Goal: Task Accomplishment & Management: Complete application form

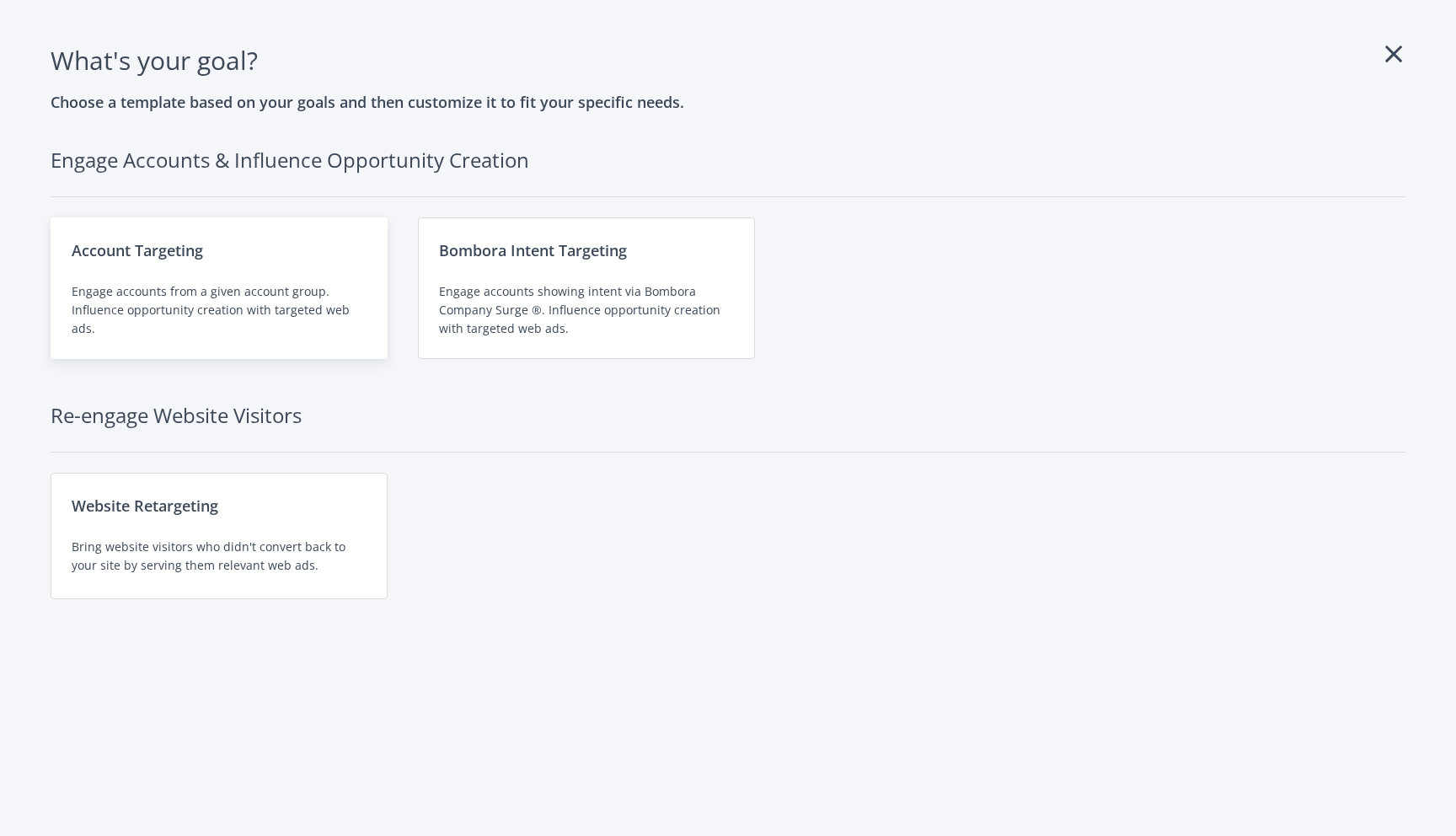
click at [103, 306] on div "Engage accounts from a given account group. Influence opportunity creation with…" at bounding box center [218, 311] width 295 height 56
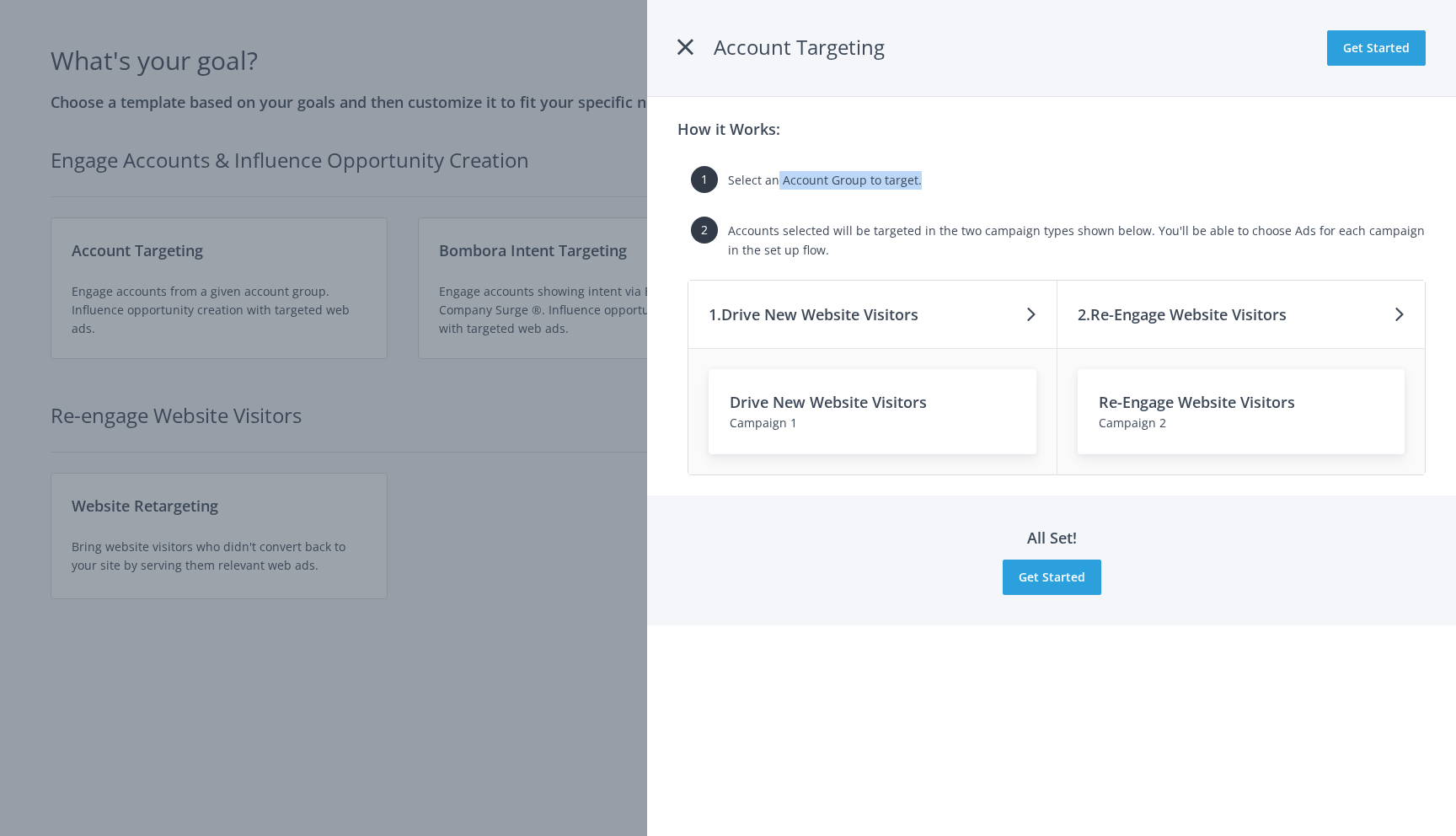
drag, startPoint x: 777, startPoint y: 182, endPoint x: 917, endPoint y: 177, distance: 140.1
click at [917, 177] on div "Select an Account Group to target." at bounding box center [1077, 186] width 697 height 31
click at [789, 246] on span "Accounts selected will be targeted in the two campaign types shown below. You'l…" at bounding box center [1076, 239] width 696 height 34
click at [1045, 581] on button "Get Started" at bounding box center [1052, 577] width 99 height 35
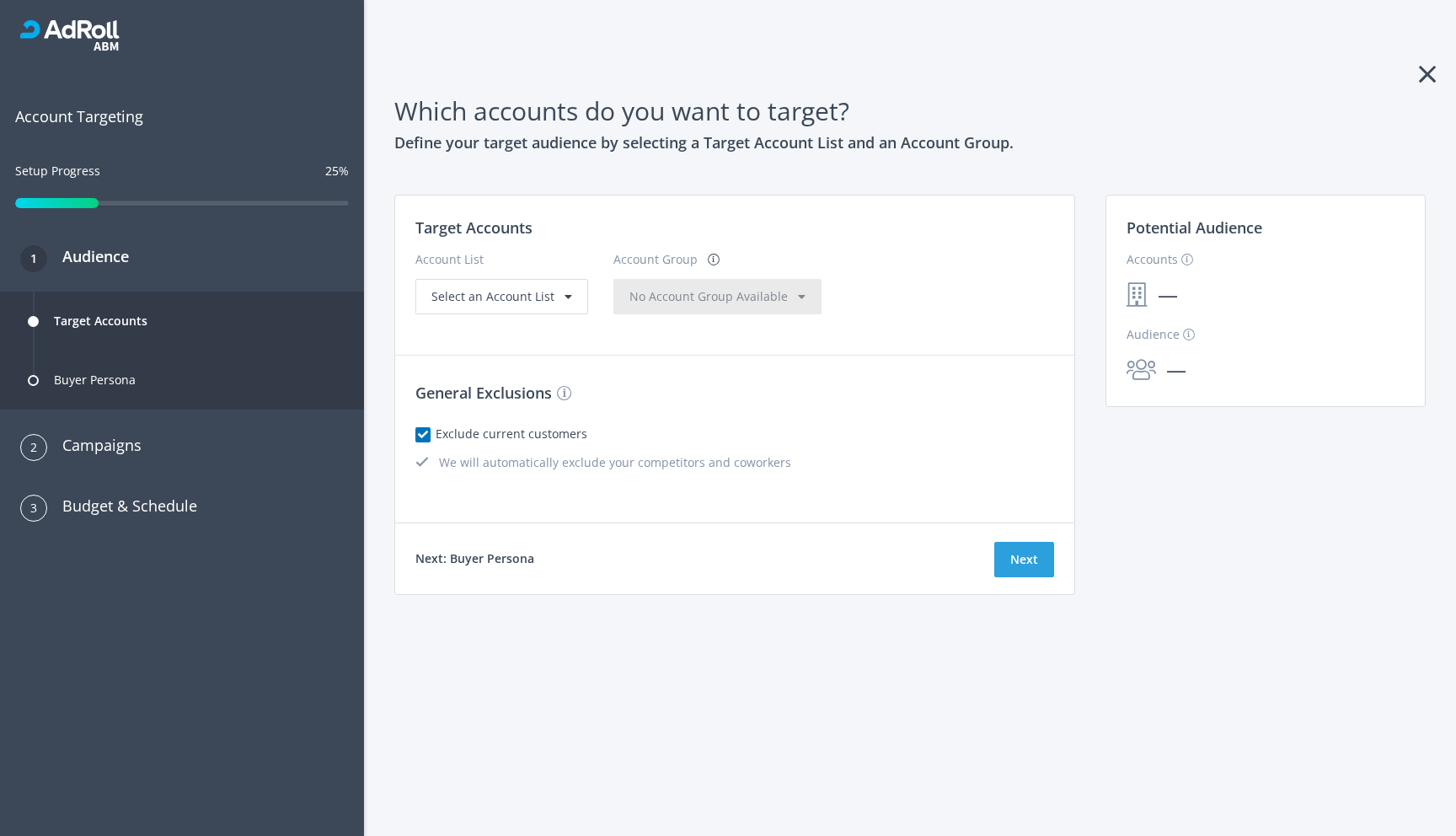
click at [1425, 66] on icon at bounding box center [1427, 73] width 17 height 27
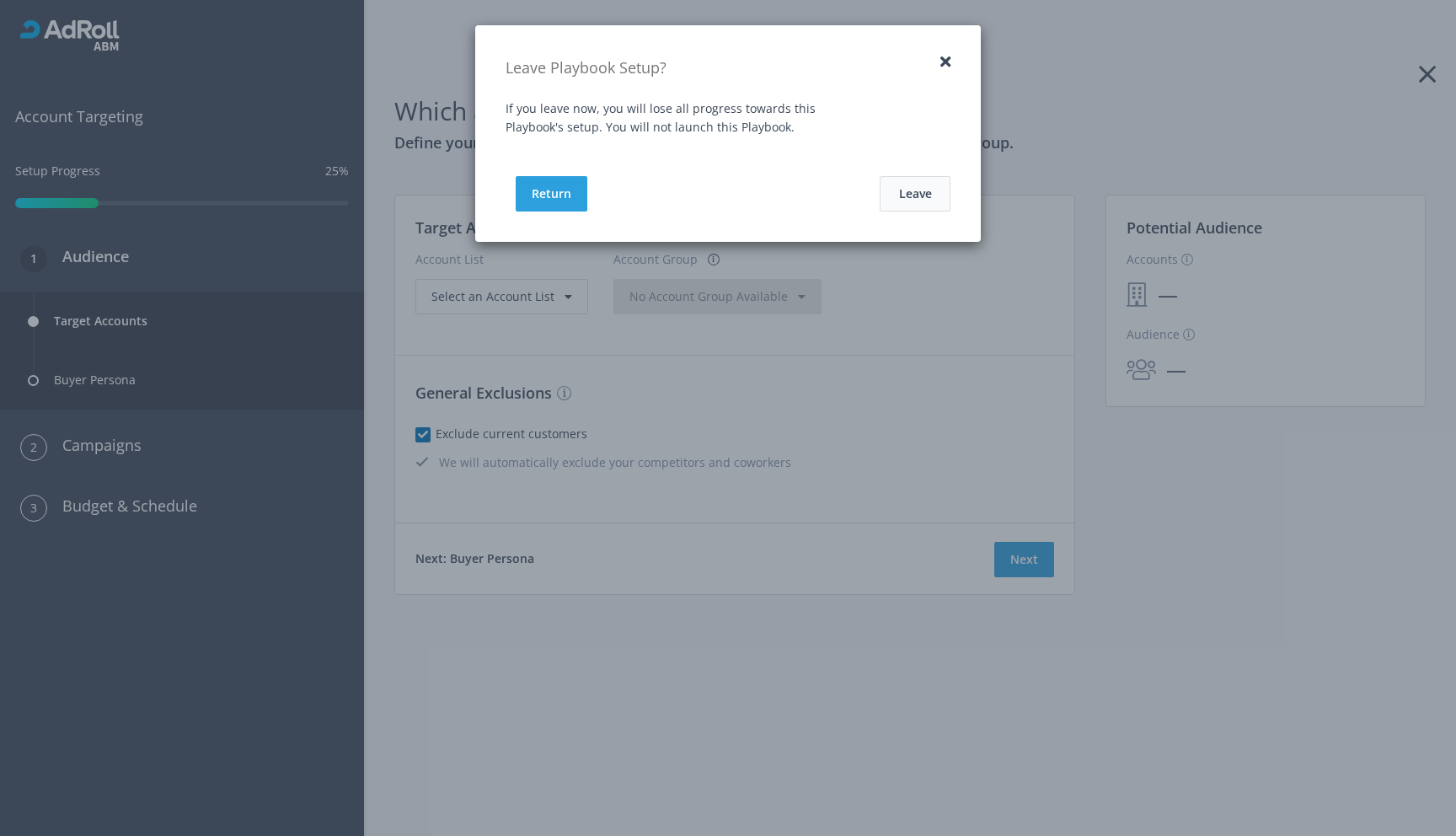
click at [917, 196] on button "Leave" at bounding box center [915, 193] width 71 height 35
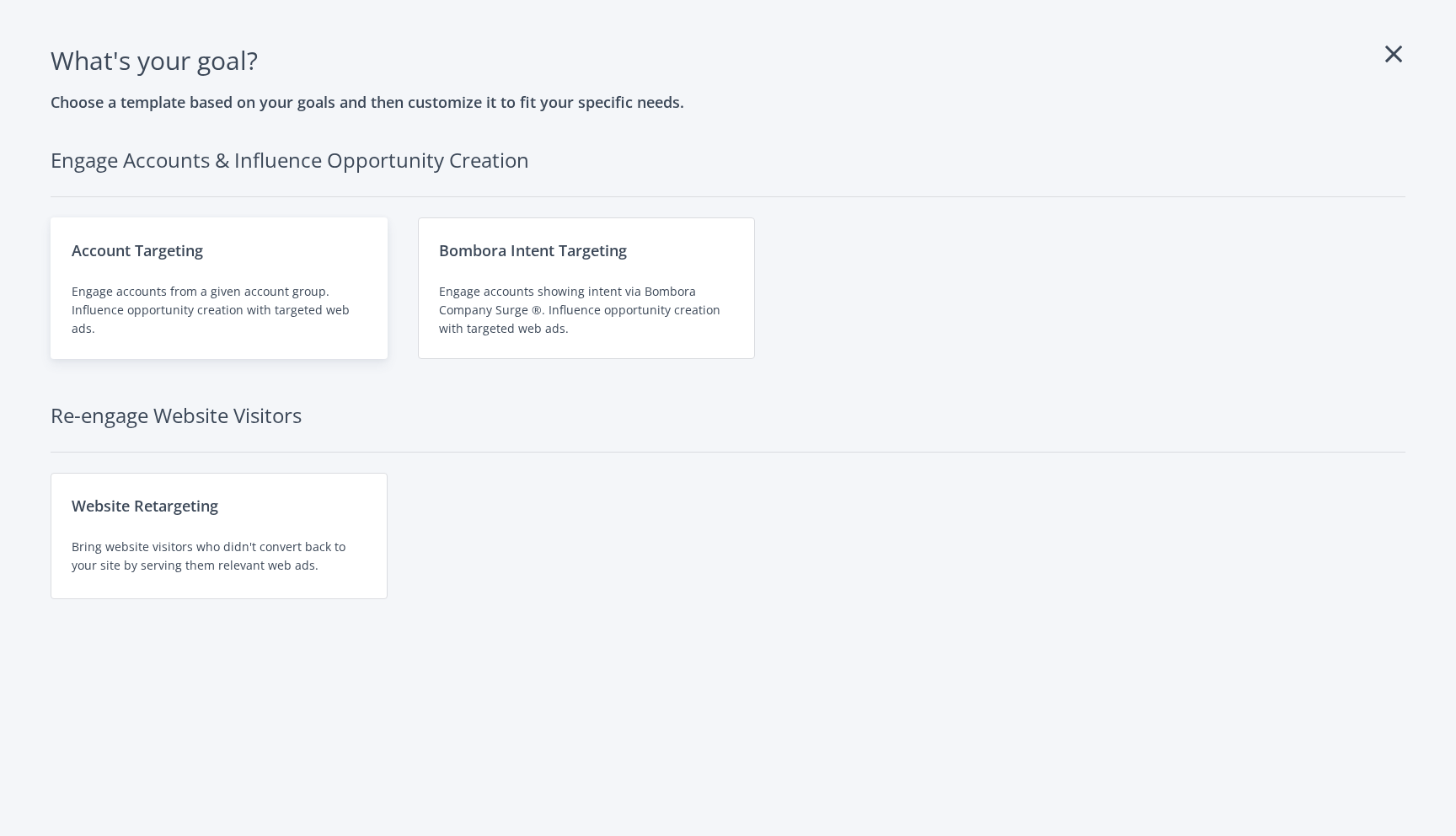
click at [192, 281] on div "Account Targeting Engage accounts from a given account group. Influence opportu…" at bounding box center [218, 288] width 337 height 141
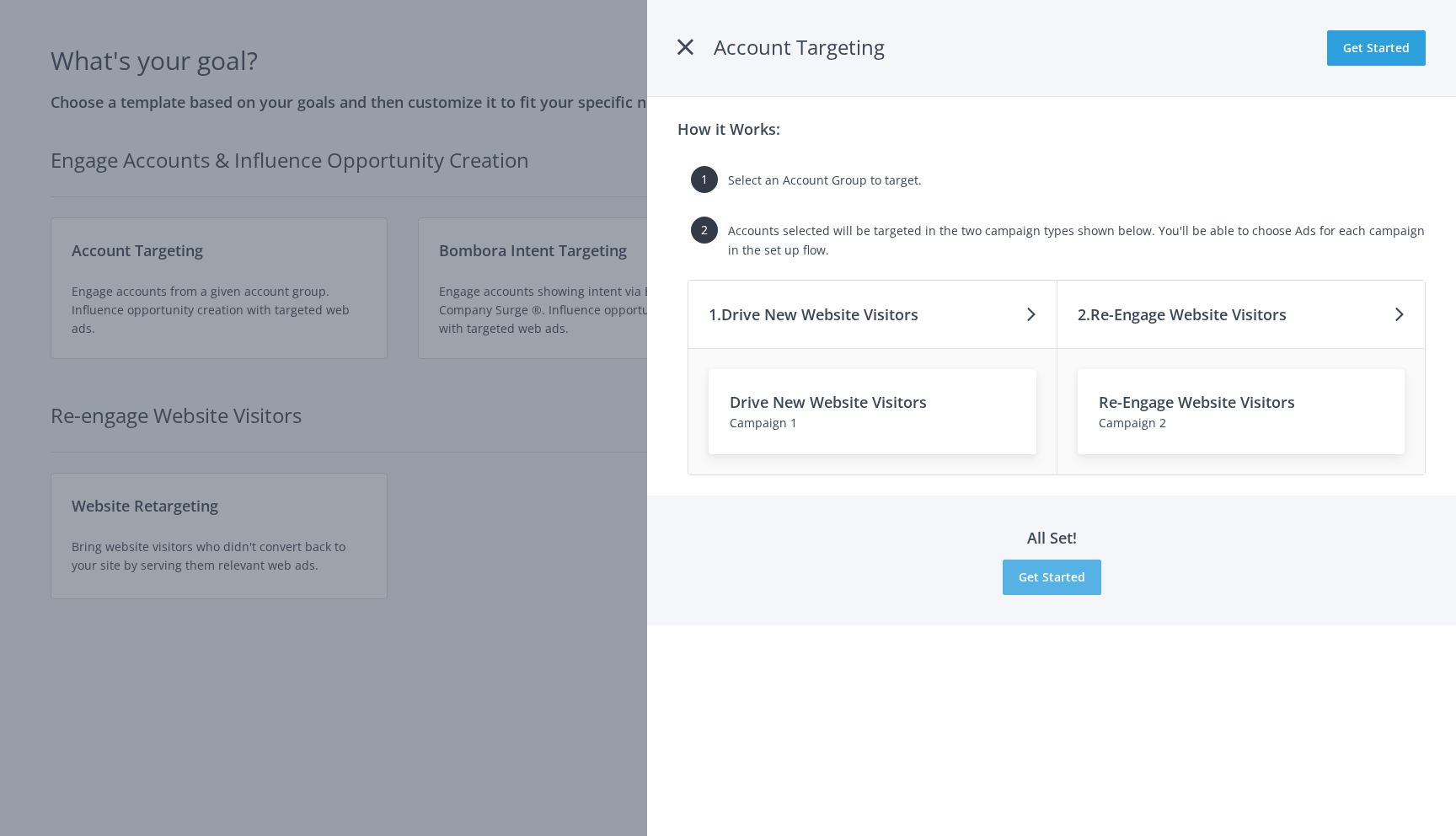
click at [1058, 575] on button "Get Started" at bounding box center [1052, 577] width 99 height 35
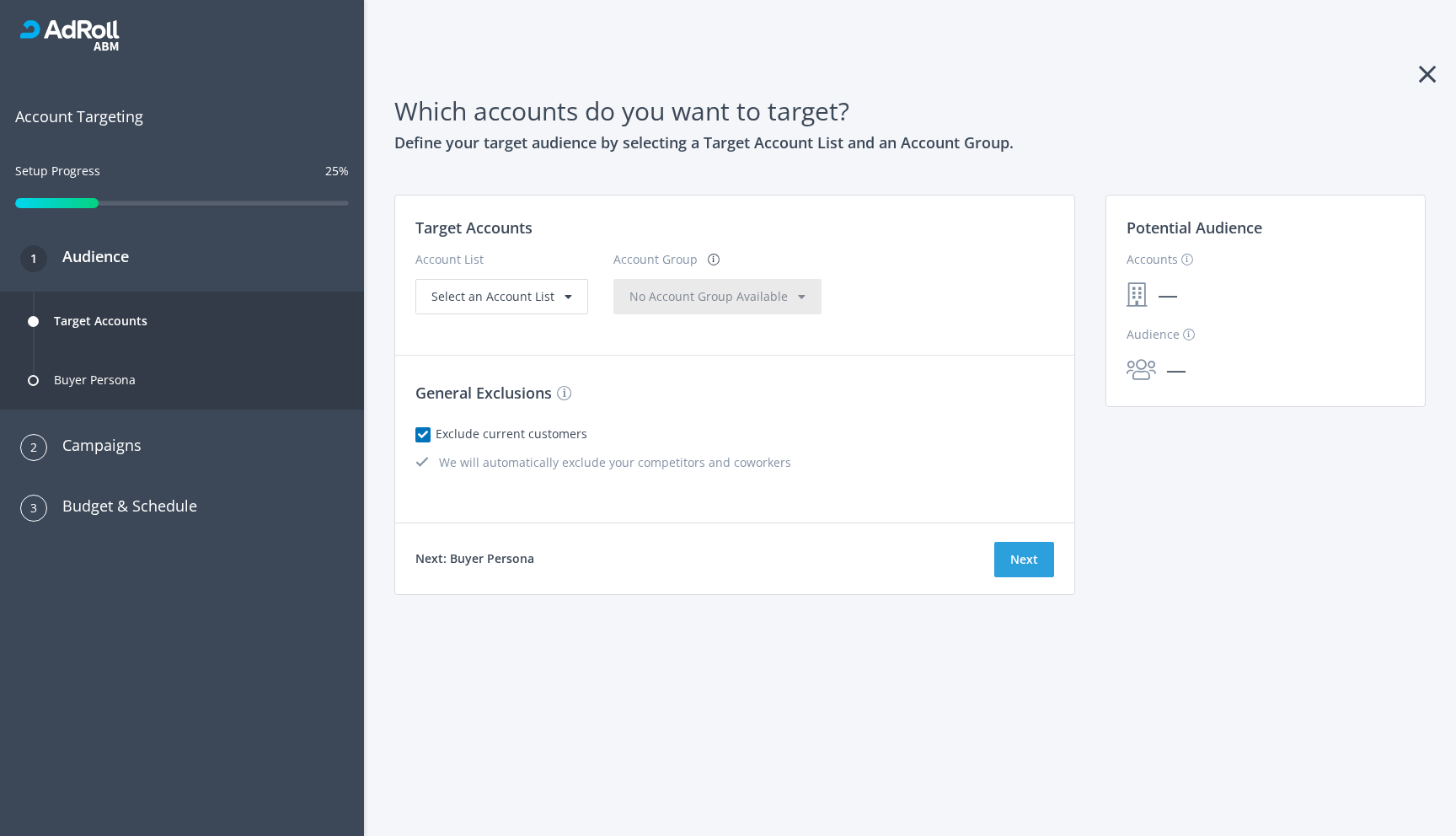
click at [441, 435] on label "Exclude current customers" at bounding box center [514, 434] width 147 height 19
checkbox input "true"
